Goal: Task Accomplishment & Management: Manage account settings

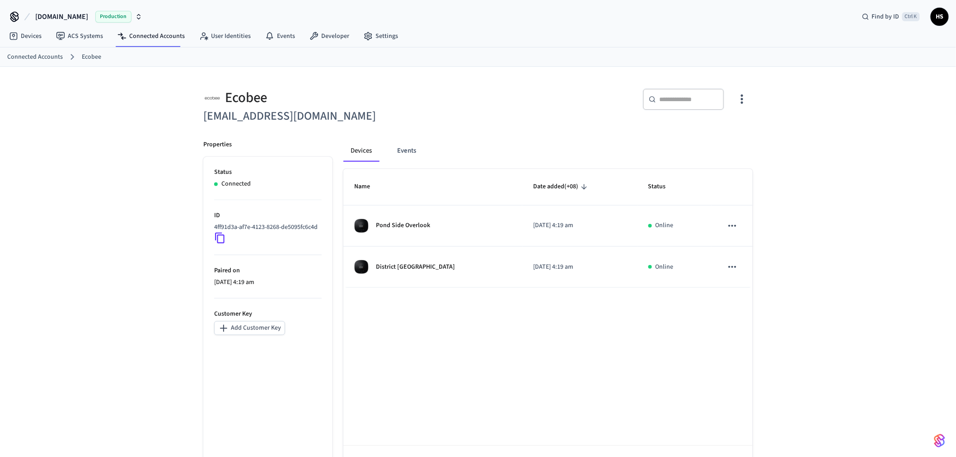
click at [908, 118] on div "Ecobee eugenekim@positivestays.com ​ ​ Properties Status Connected ID 4ff91d3a-…" at bounding box center [478, 278] width 956 height 423
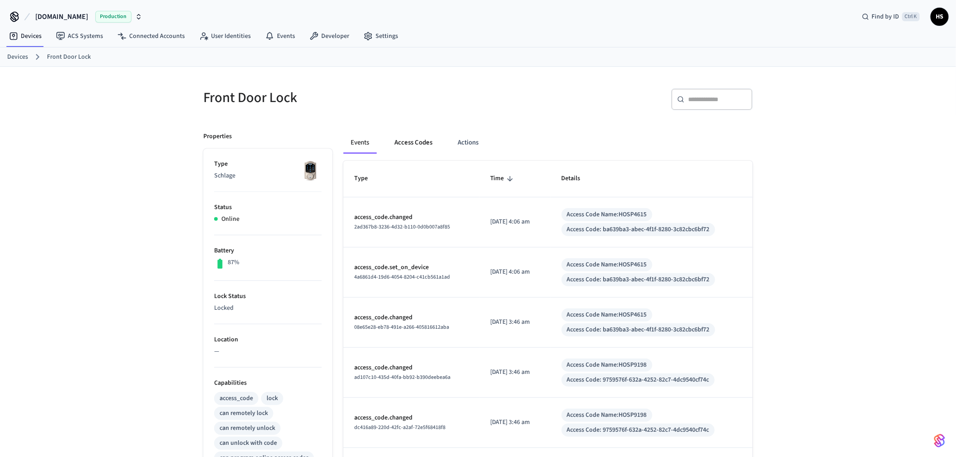
click at [419, 145] on button "Access Codes" at bounding box center [413, 143] width 52 height 22
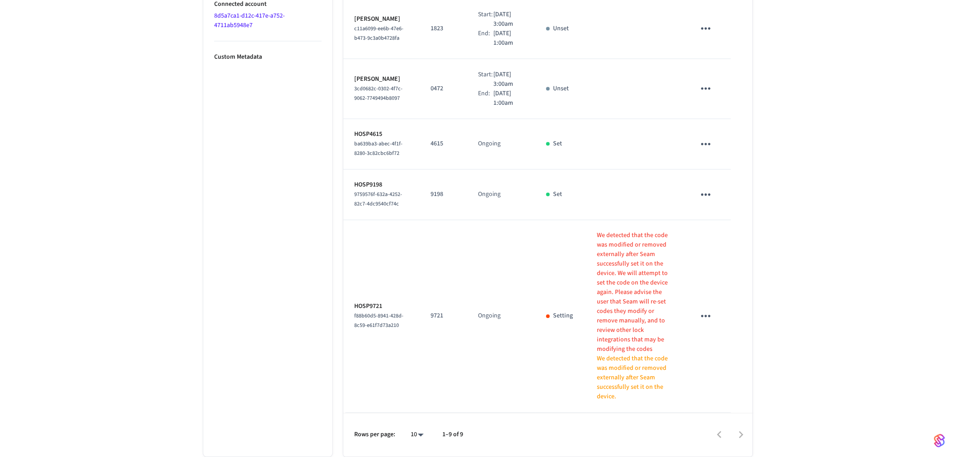
scroll to position [595, 0]
click at [416, 443] on div "10 **" at bounding box center [413, 436] width 29 height 22
click at [417, 439] on li "All" at bounding box center [414, 431] width 24 height 24
type input "**"
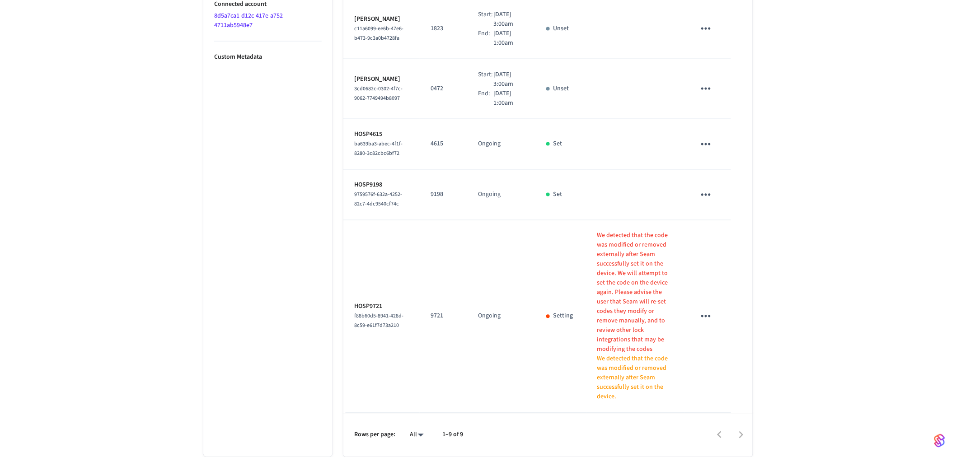
click at [709, 324] on icon "sticky table" at bounding box center [706, 317] width 14 height 14
click at [725, 376] on li "Delete" at bounding box center [727, 372] width 43 height 24
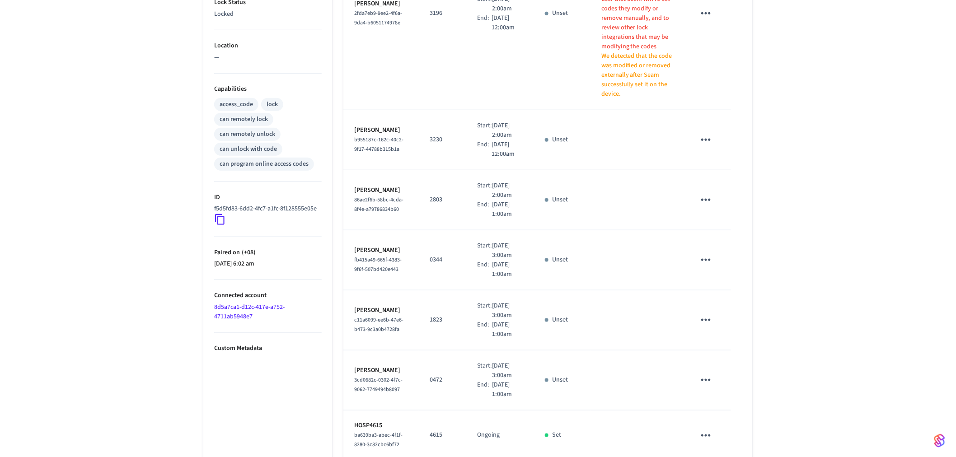
scroll to position [0, 0]
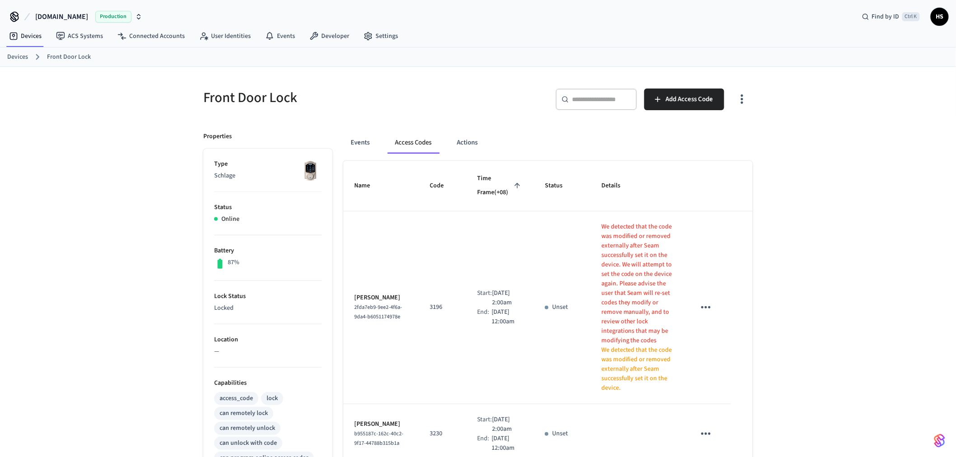
click at [749, 101] on button "button" at bounding box center [742, 99] width 21 height 36
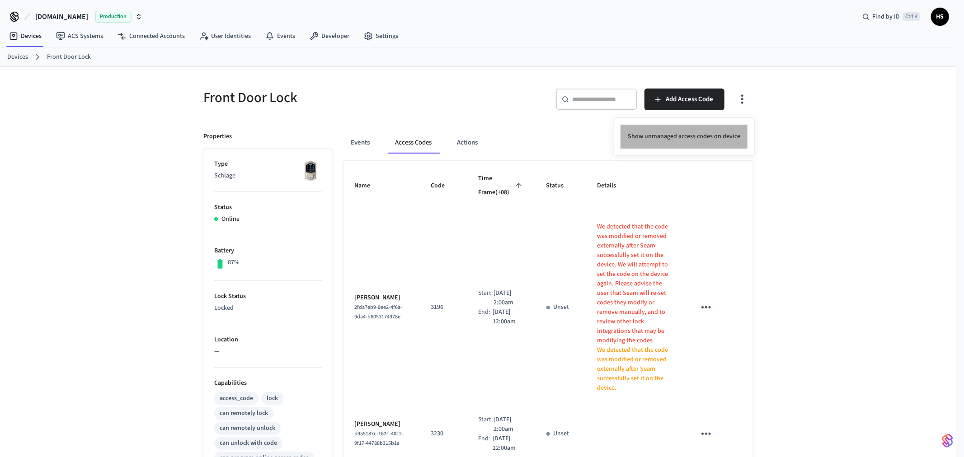
click at [720, 136] on li "Show unmanaged access codes on device" at bounding box center [684, 137] width 127 height 24
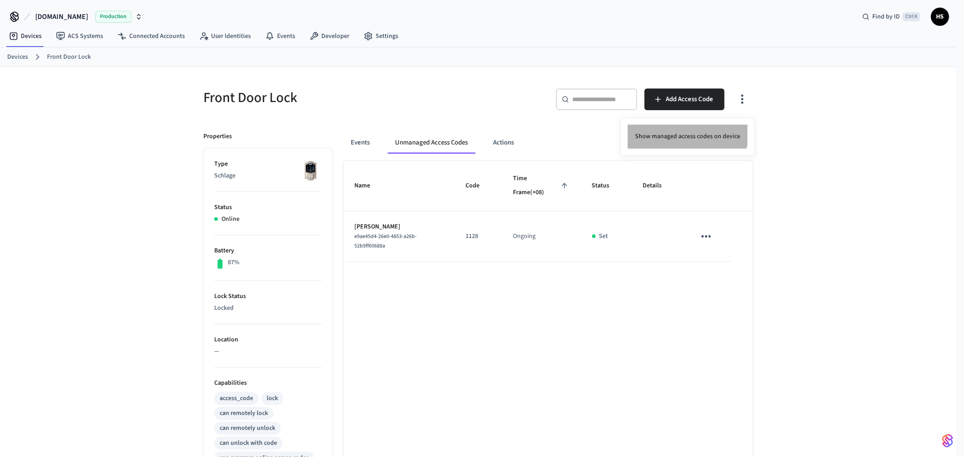
click at [684, 130] on li "Show managed access codes on device" at bounding box center [688, 137] width 120 height 24
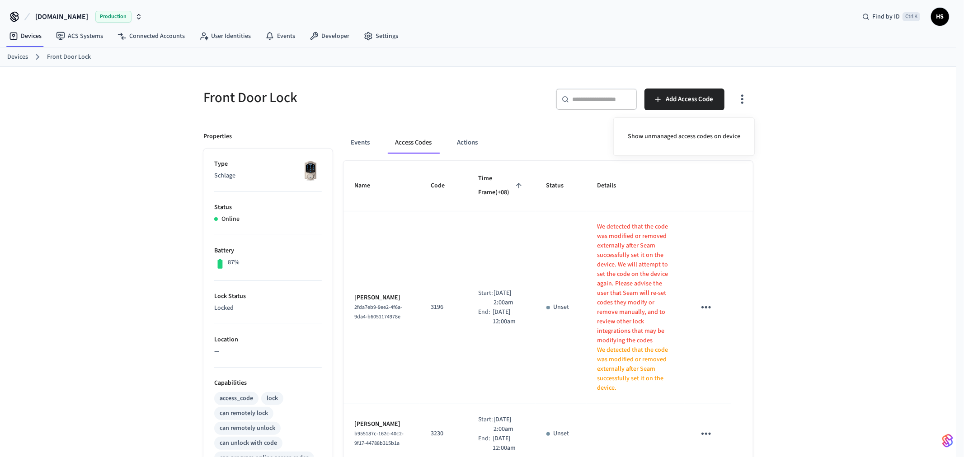
click at [507, 111] on div at bounding box center [482, 228] width 964 height 457
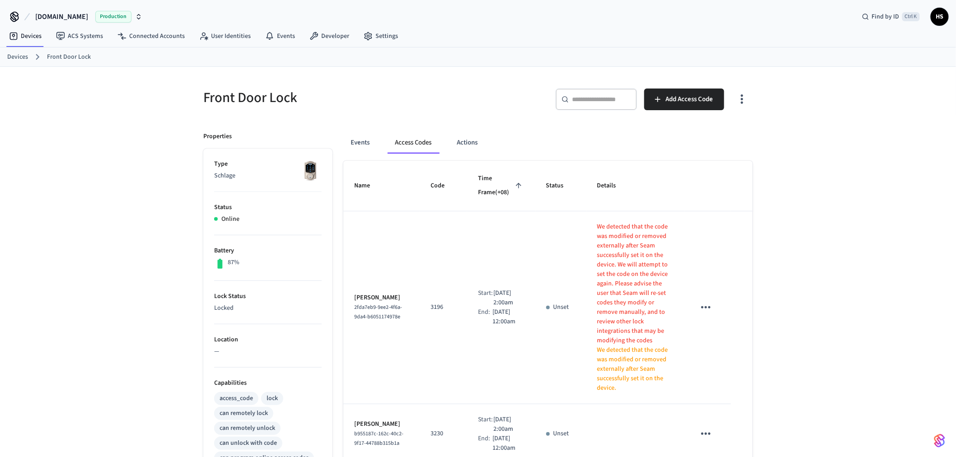
click at [715, 302] on button "sticky table" at bounding box center [706, 307] width 21 height 21
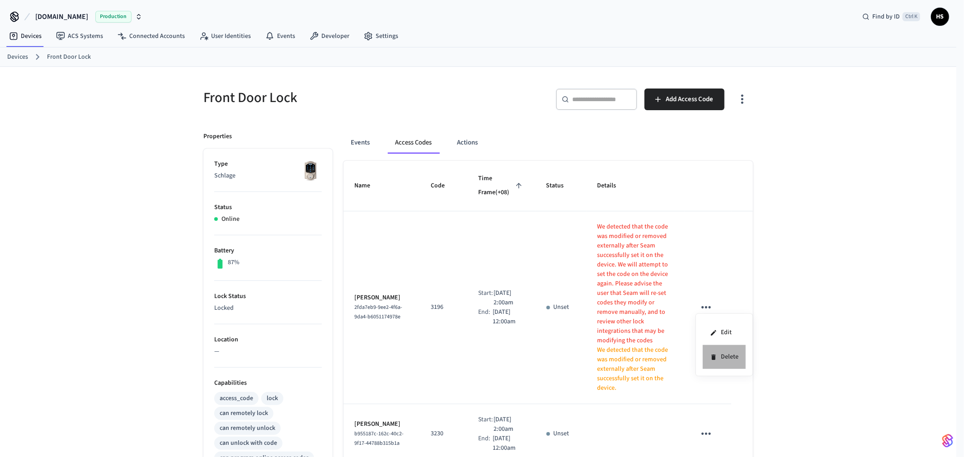
click at [712, 354] on li "Delete" at bounding box center [724, 357] width 43 height 24
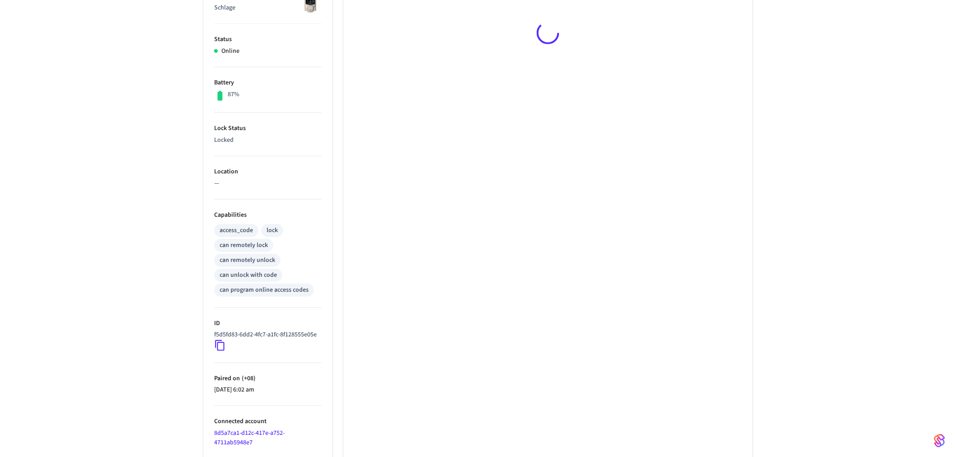
scroll to position [213, 0]
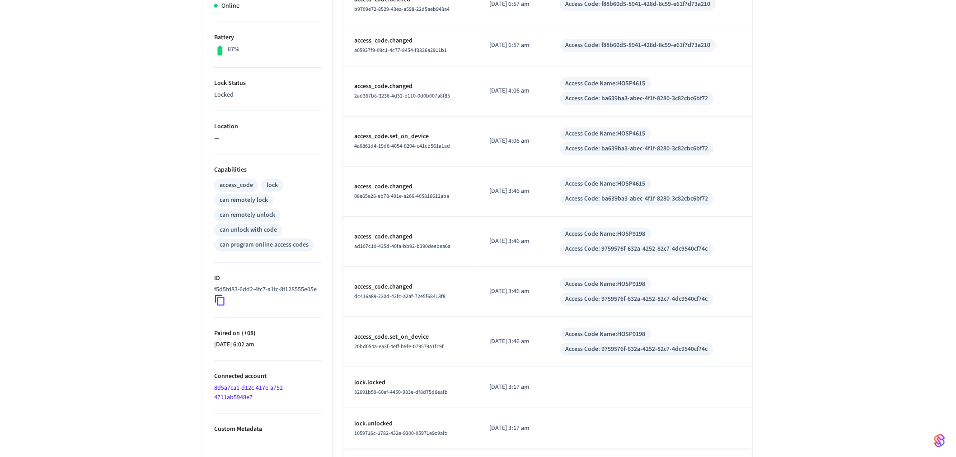
click at [242, 400] on link "8d5a7ca1-d12c-417e-a752-4711ab5948e7" at bounding box center [249, 393] width 71 height 19
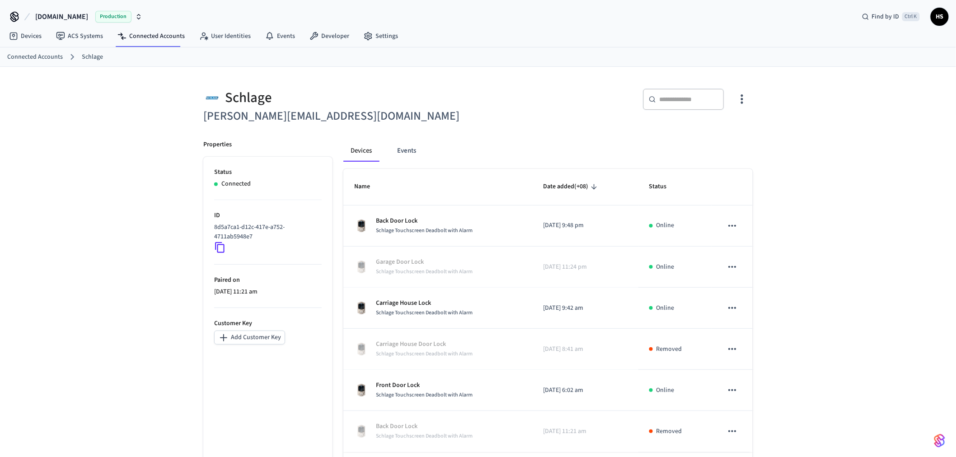
click at [414, 225] on p "Back Door Lock" at bounding box center [424, 220] width 97 height 9
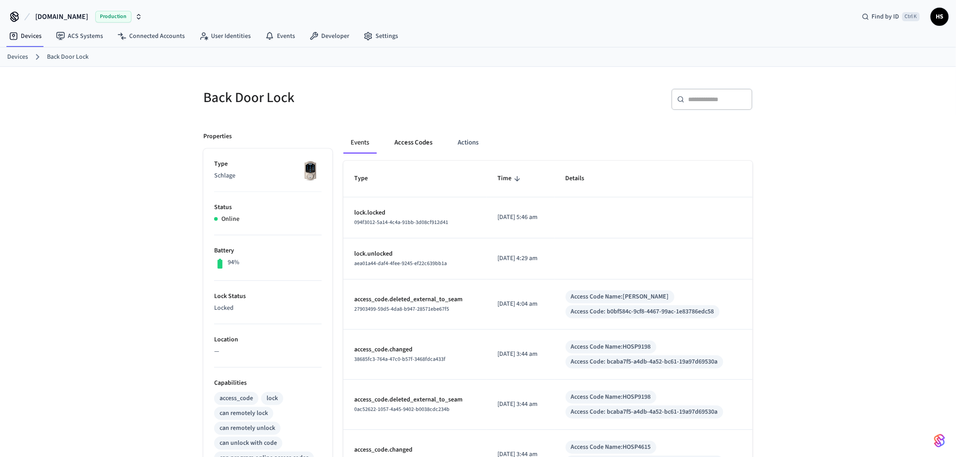
click at [410, 151] on button "Access Codes" at bounding box center [413, 143] width 52 height 22
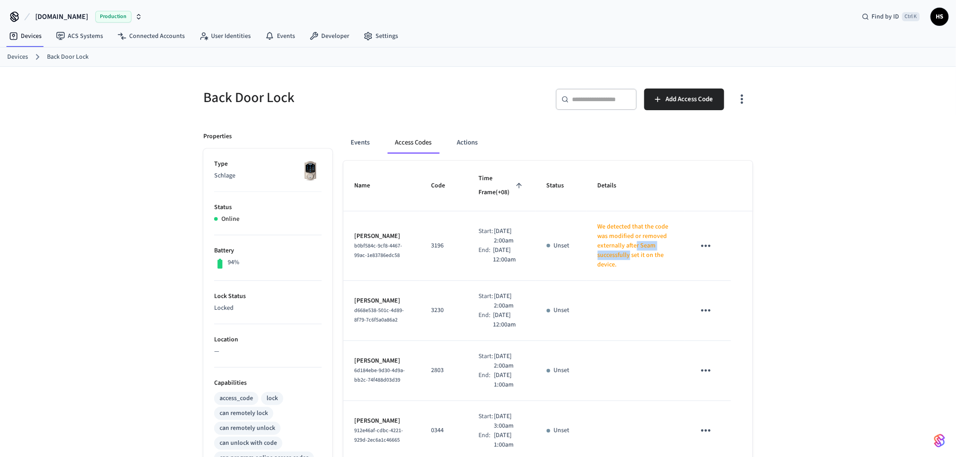
click at [622, 251] on p "We detected that the code was modified or removed externally after Seam success…" at bounding box center [636, 245] width 76 height 47
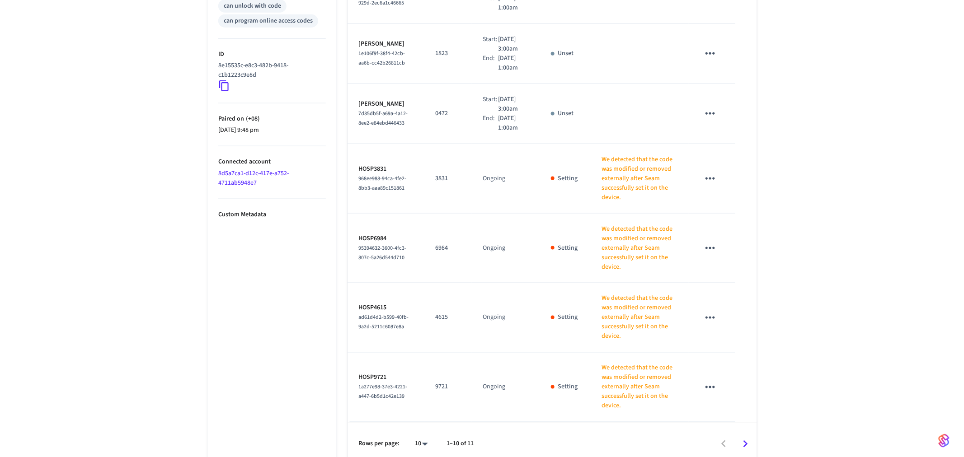
scroll to position [447, 0]
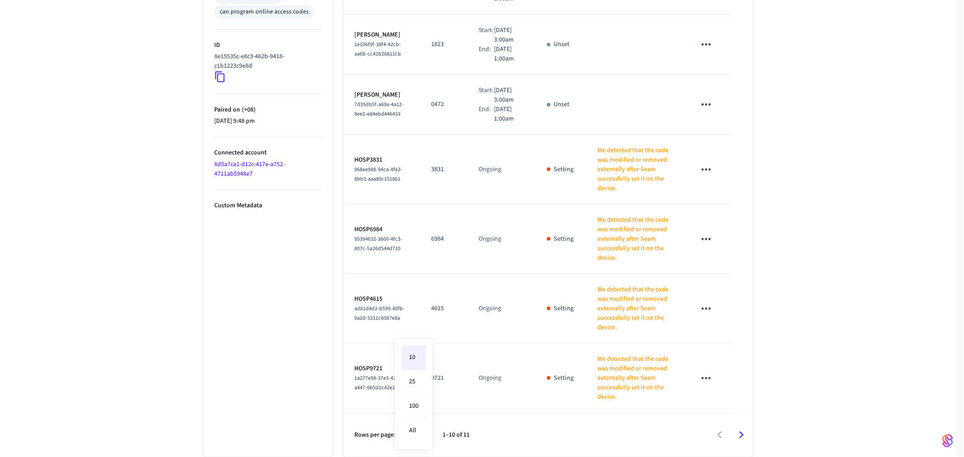
click at [408, 437] on body "Hospitable.com Production Find by ID Ctrl K HS Devices ACS Systems Connected Ac…" at bounding box center [482, 5] width 964 height 904
click at [408, 436] on li "All" at bounding box center [414, 431] width 24 height 24
type input "**"
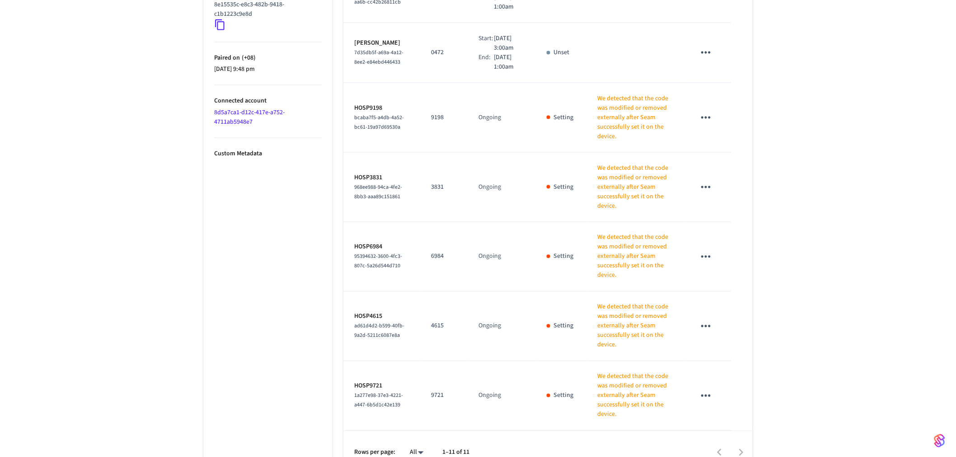
scroll to position [516, 0]
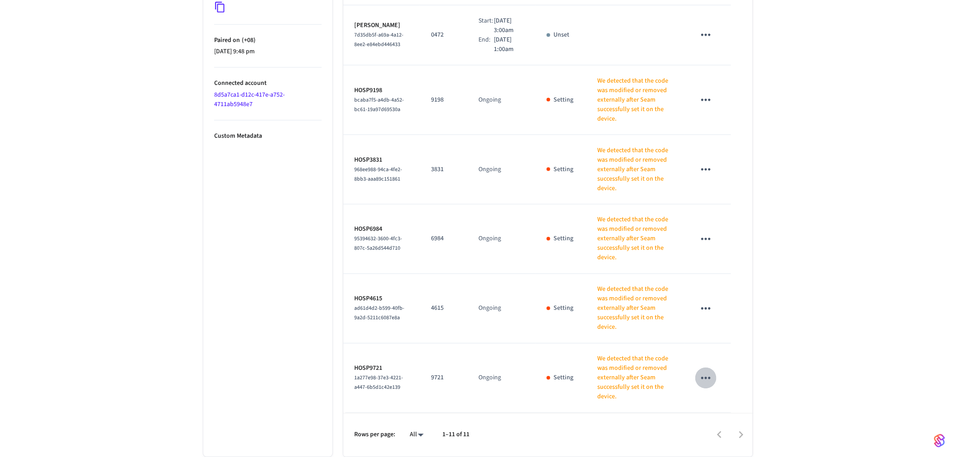
click at [706, 378] on icon "sticky table" at bounding box center [705, 378] width 9 height 2
click at [713, 421] on li "Delete" at bounding box center [730, 424] width 43 height 24
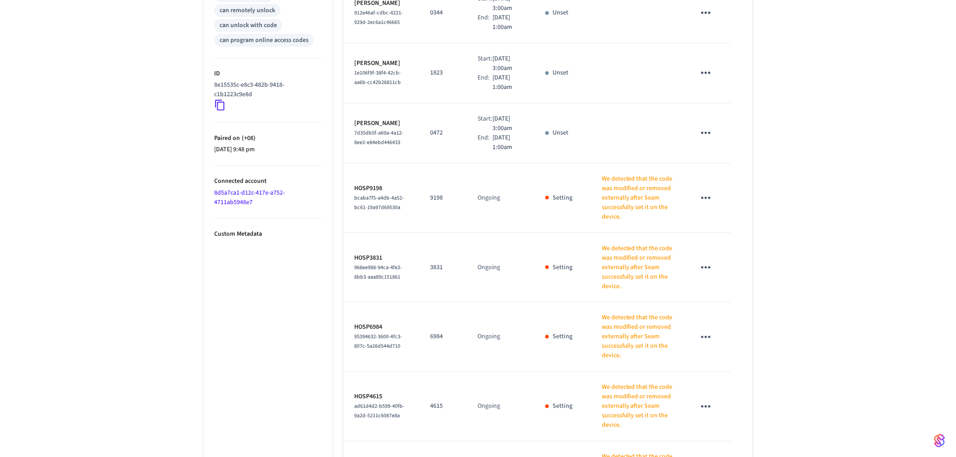
scroll to position [416, 0]
click at [701, 207] on icon "sticky table" at bounding box center [706, 200] width 14 height 14
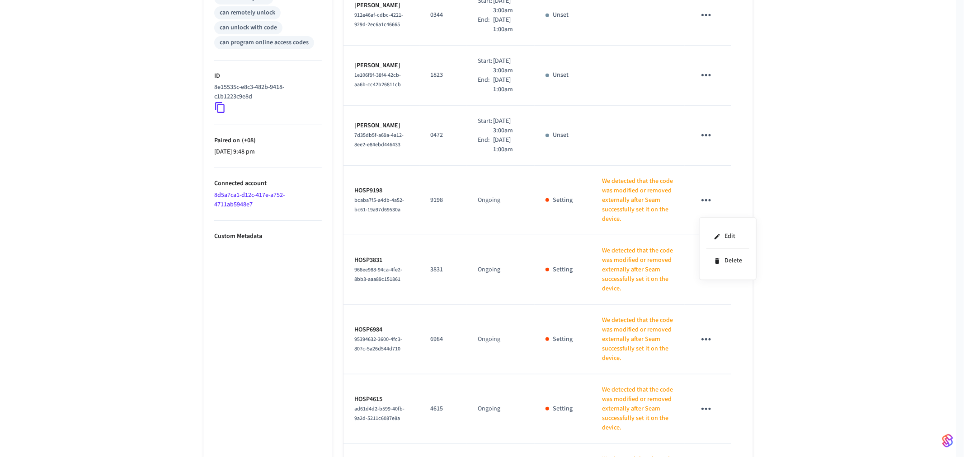
click at [702, 226] on div "Edit Delete" at bounding box center [727, 248] width 57 height 63
click at [721, 227] on li "Edit" at bounding box center [727, 227] width 43 height 24
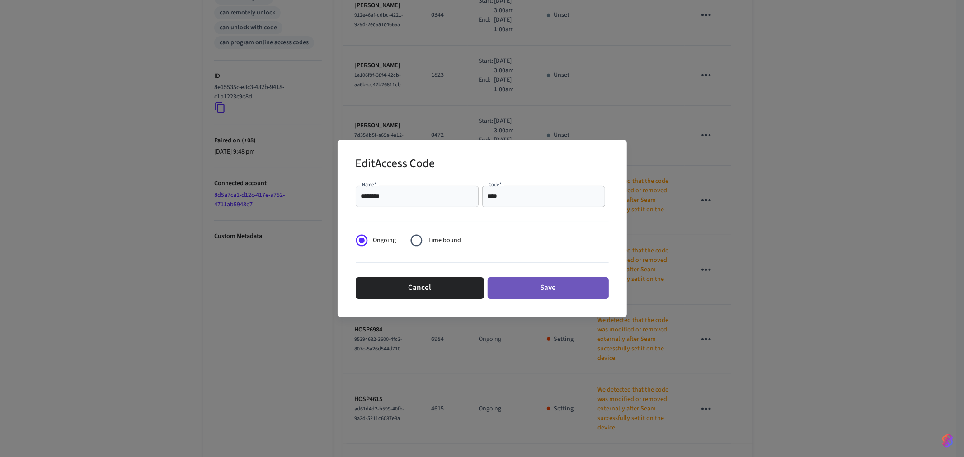
click at [541, 295] on button "Save" at bounding box center [548, 289] width 121 height 22
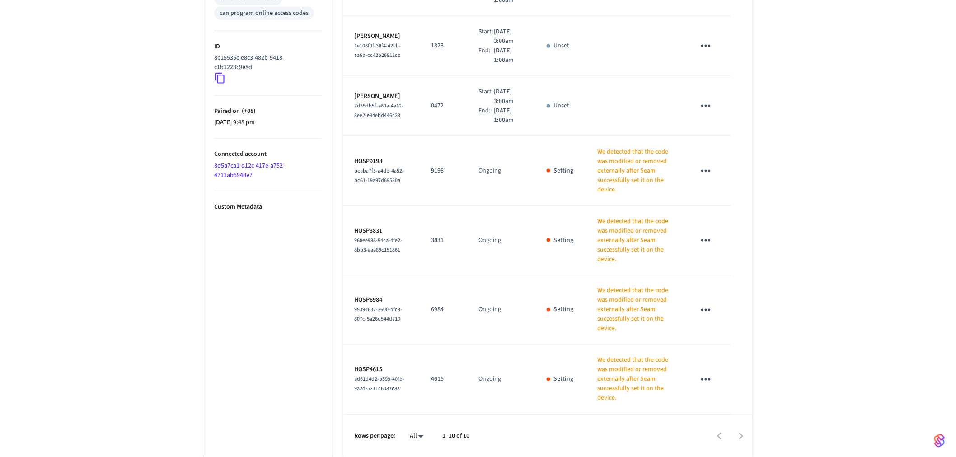
scroll to position [447, 0]
click at [706, 310] on icon "sticky table" at bounding box center [706, 309] width 14 height 14
click at [711, 354] on li "Delete" at bounding box center [727, 360] width 43 height 24
click at [707, 246] on icon "sticky table" at bounding box center [706, 239] width 14 height 14
click at [714, 297] on icon at bounding box center [717, 299] width 7 height 7
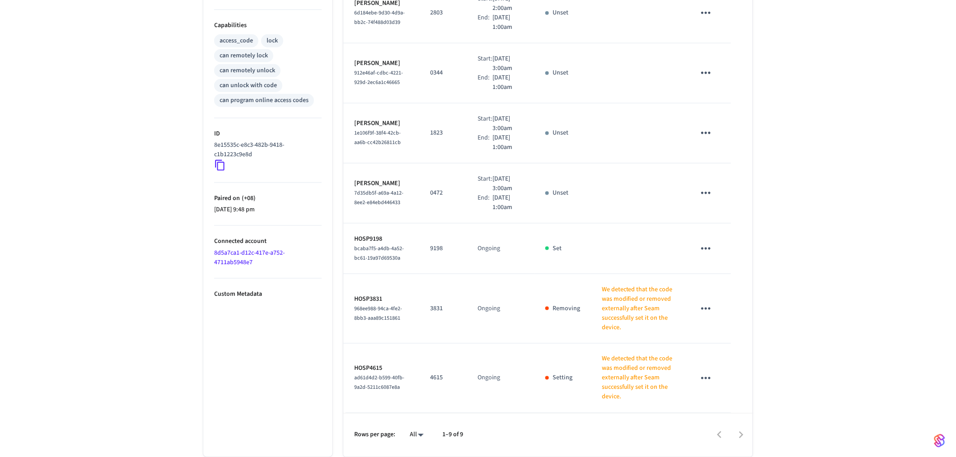
scroll to position [298, 0]
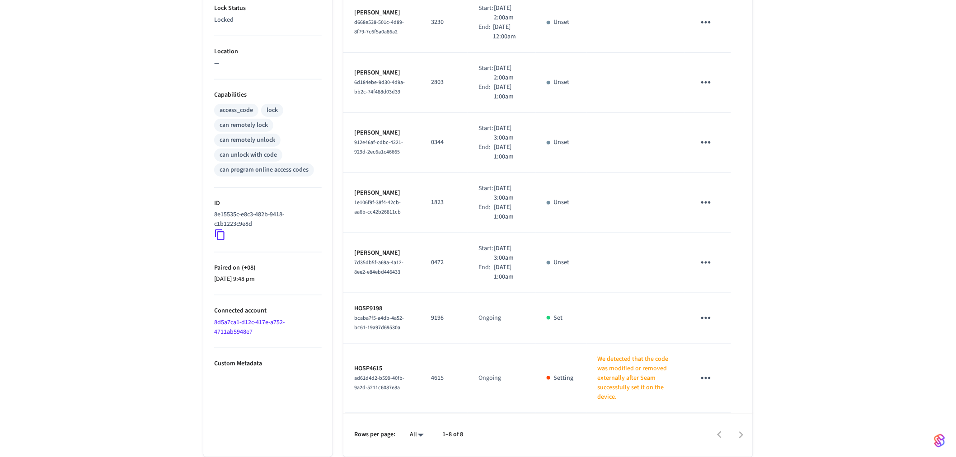
click at [705, 382] on icon "sticky table" at bounding box center [706, 379] width 14 height 14
click at [721, 402] on li "Edit" at bounding box center [727, 405] width 43 height 24
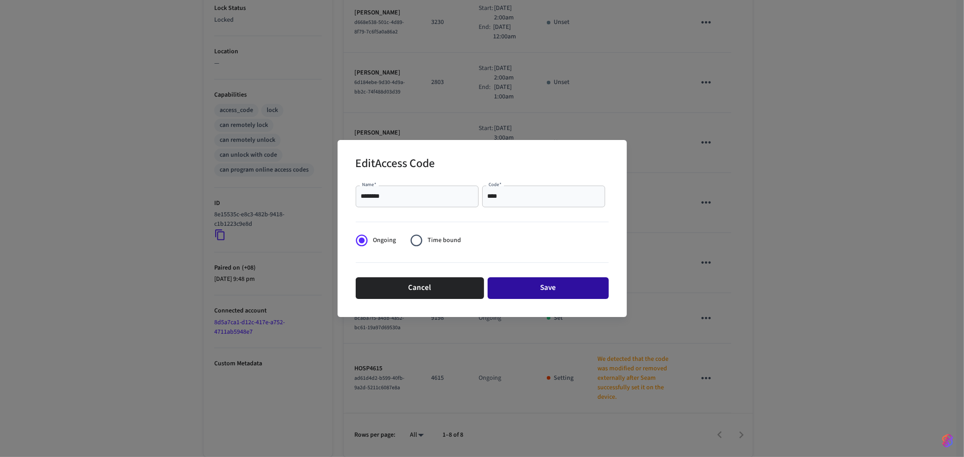
click at [582, 296] on button "Save" at bounding box center [548, 289] width 121 height 22
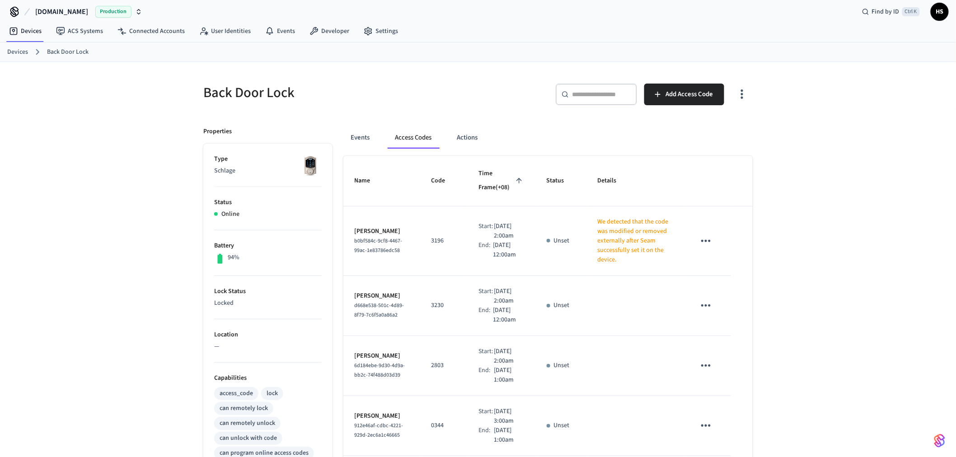
scroll to position [0, 0]
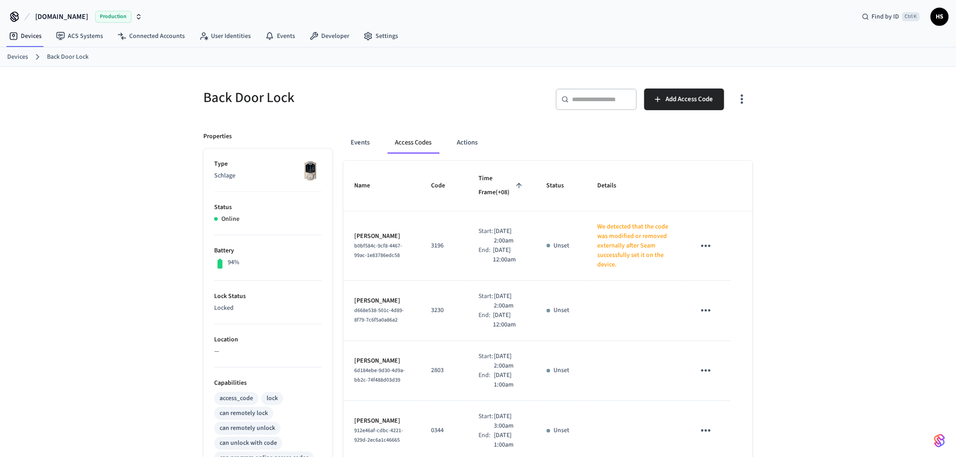
click at [708, 250] on icon "sticky table" at bounding box center [706, 246] width 14 height 14
click at [707, 302] on li "Delete" at bounding box center [727, 297] width 43 height 24
